Goal: Use online tool/utility: Utilize a website feature to perform a specific function

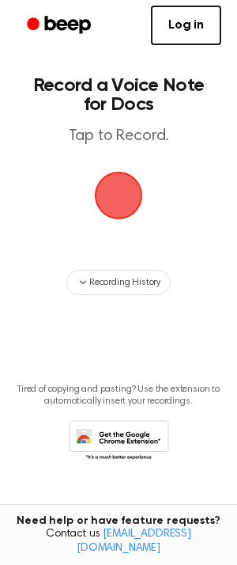
click at [131, 184] on span "button" at bounding box center [119, 195] width 44 height 44
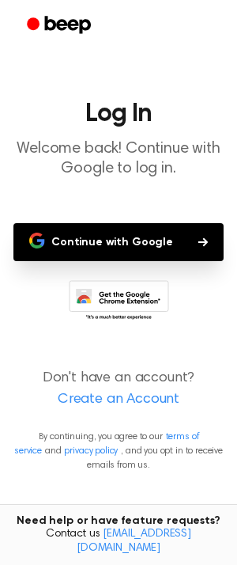
click at [176, 238] on button "Continue with Google" at bounding box center [118, 242] width 210 height 38
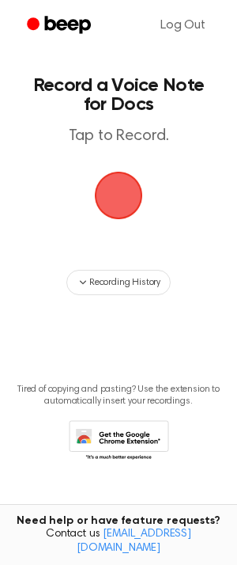
click at [112, 195] on span "button" at bounding box center [119, 195] width 44 height 44
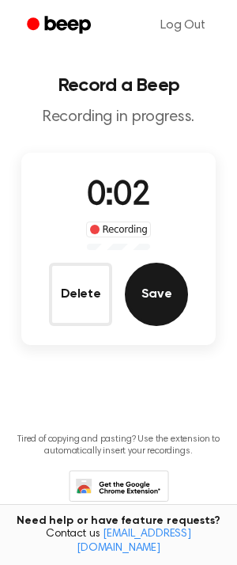
click at [169, 287] on button "Save" at bounding box center [156, 294] width 63 height 63
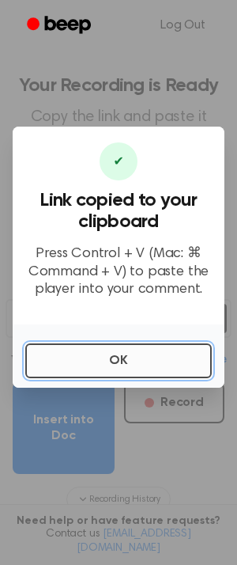
click at [121, 347] on button "OK" at bounding box center [118, 360] width 187 height 35
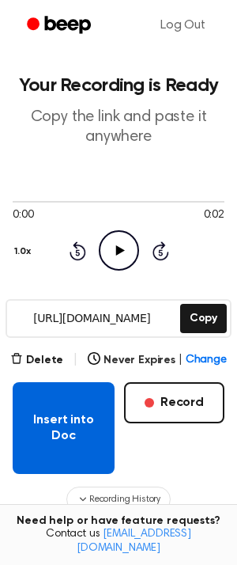
click at [77, 420] on button "Insert into Doc" at bounding box center [64, 428] width 102 height 92
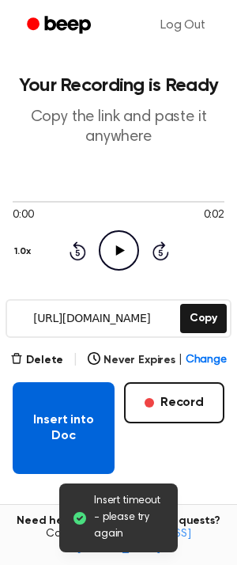
click at [47, 430] on button "Insert into Doc" at bounding box center [64, 428] width 102 height 92
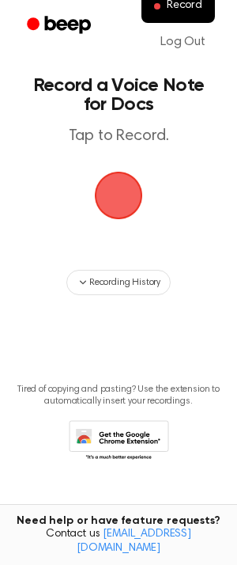
click at [104, 188] on span "button" at bounding box center [119, 195] width 44 height 44
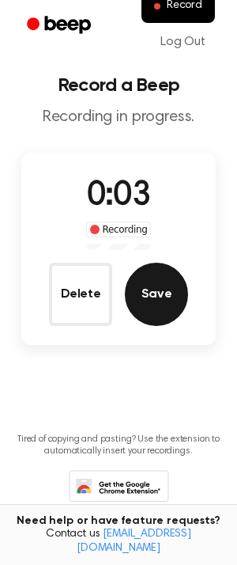
click at [154, 285] on button "Save" at bounding box center [156, 294] width 63 height 63
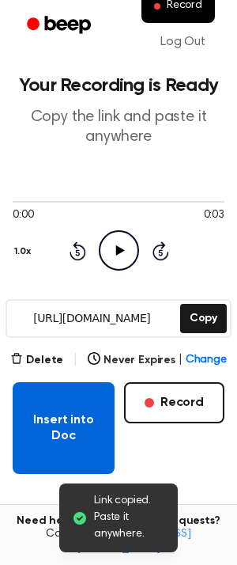
click at [75, 405] on button "Insert into Doc" at bounding box center [64, 428] width 102 height 92
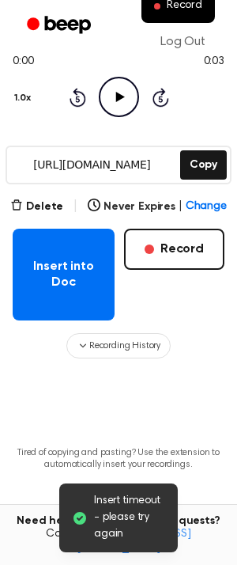
scroll to position [208, 0]
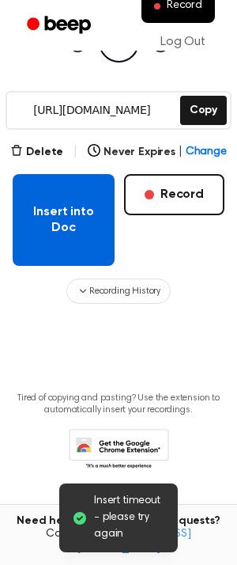
click at [75, 223] on button "Insert into Doc" at bounding box center [64, 220] width 102 height 92
